Goal: Navigation & Orientation: Find specific page/section

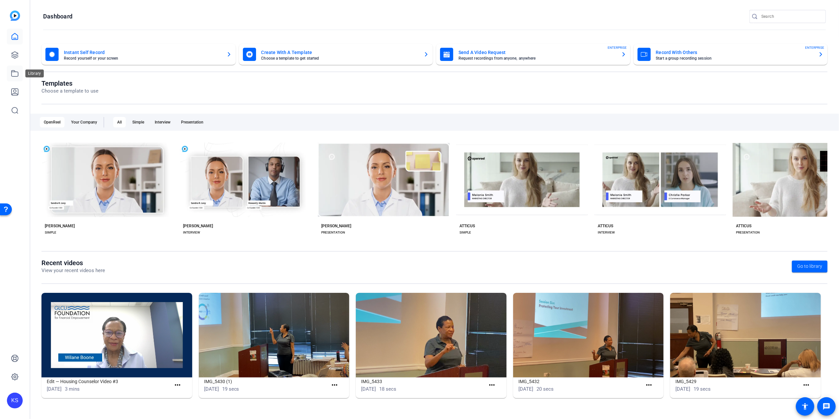
click at [13, 74] on icon at bounding box center [15, 73] width 8 height 8
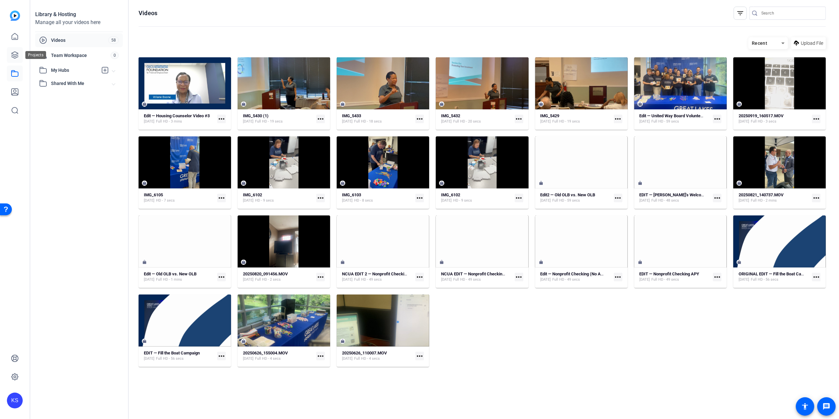
click at [12, 56] on icon at bounding box center [15, 55] width 8 height 8
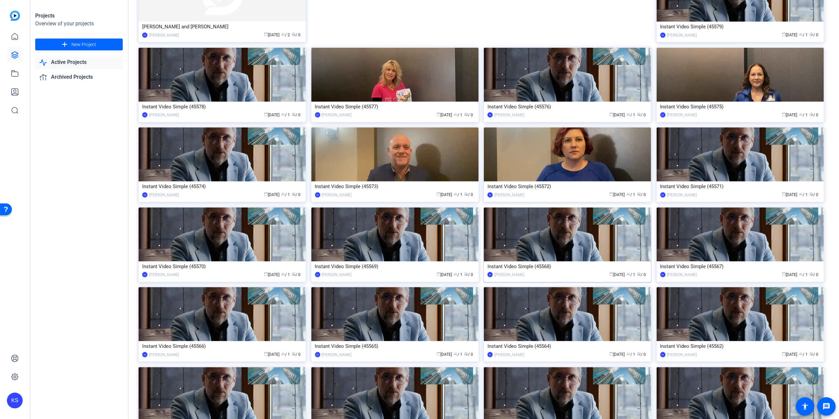
scroll to position [862, 0]
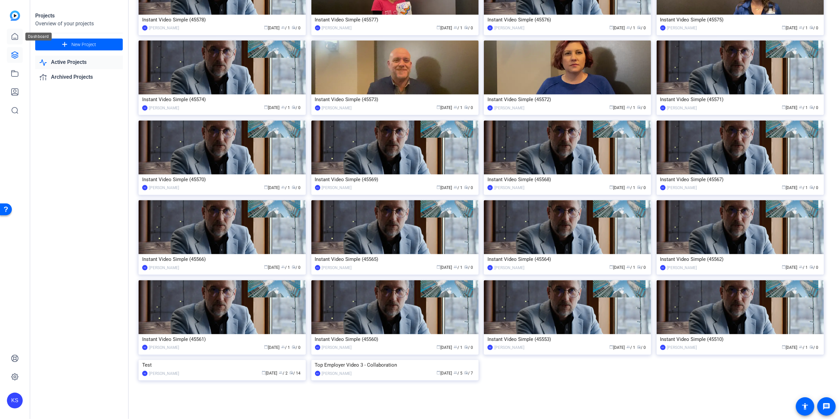
click at [13, 37] on icon at bounding box center [15, 37] width 8 height 8
